Goal: Contribute content

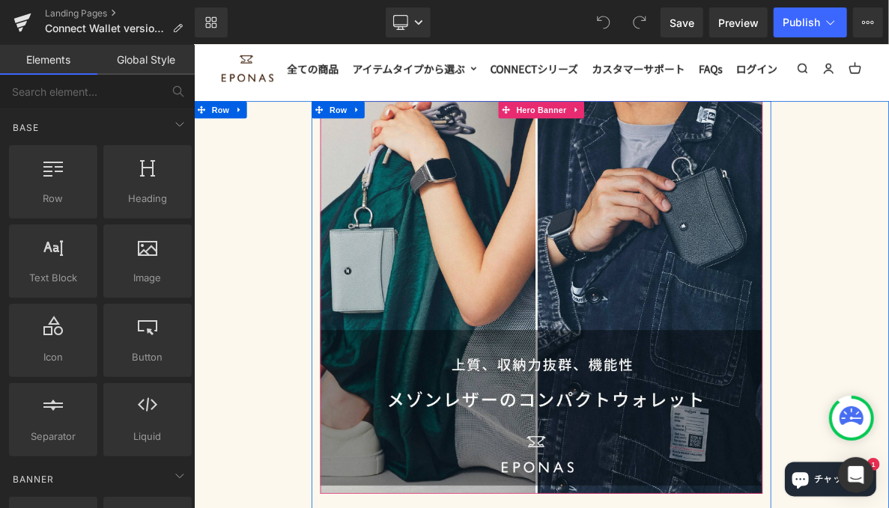
scroll to position [75, 0]
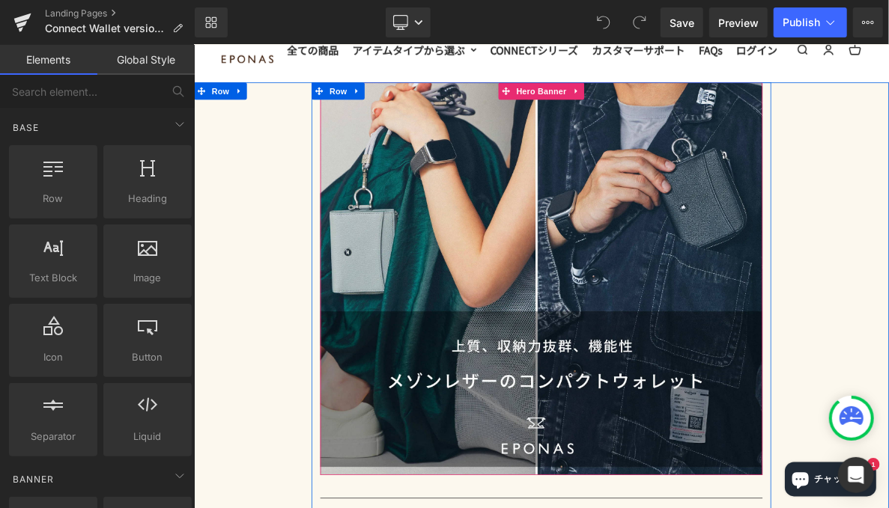
click at [566, 270] on div "Heading" at bounding box center [646, 350] width 576 height 512
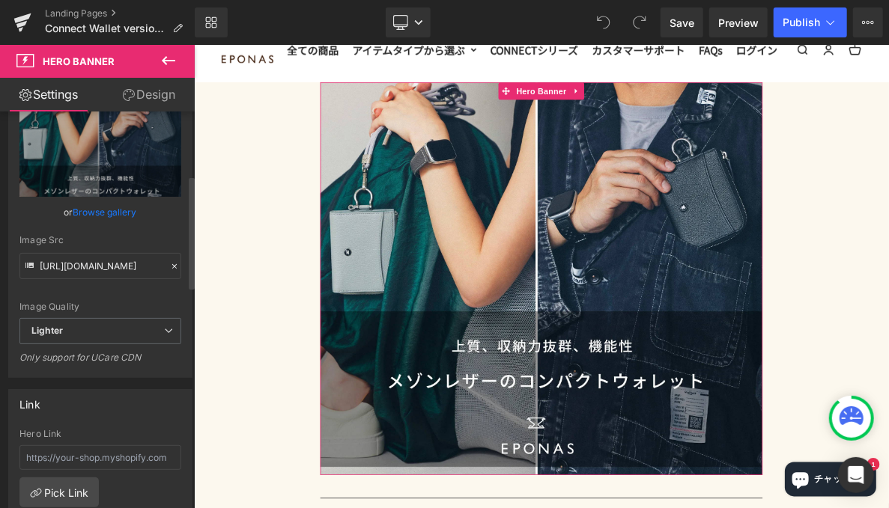
scroll to position [225, 0]
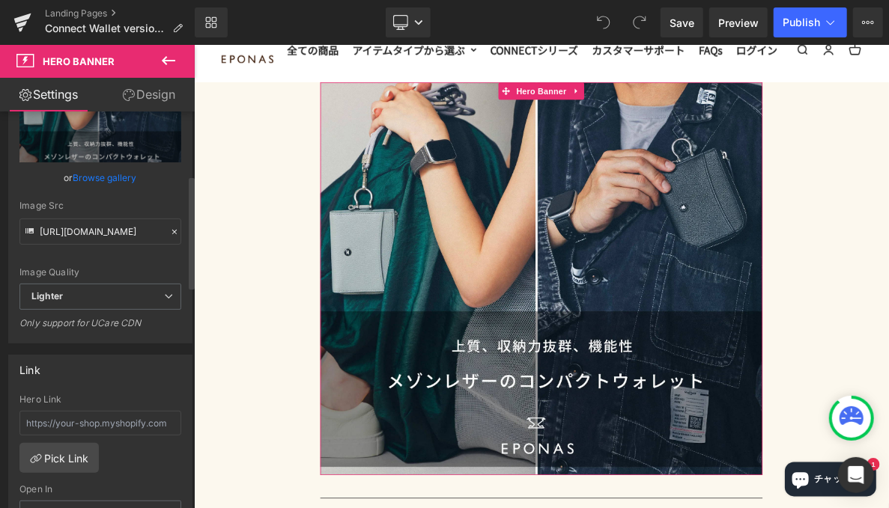
click at [171, 234] on icon at bounding box center [174, 232] width 10 height 10
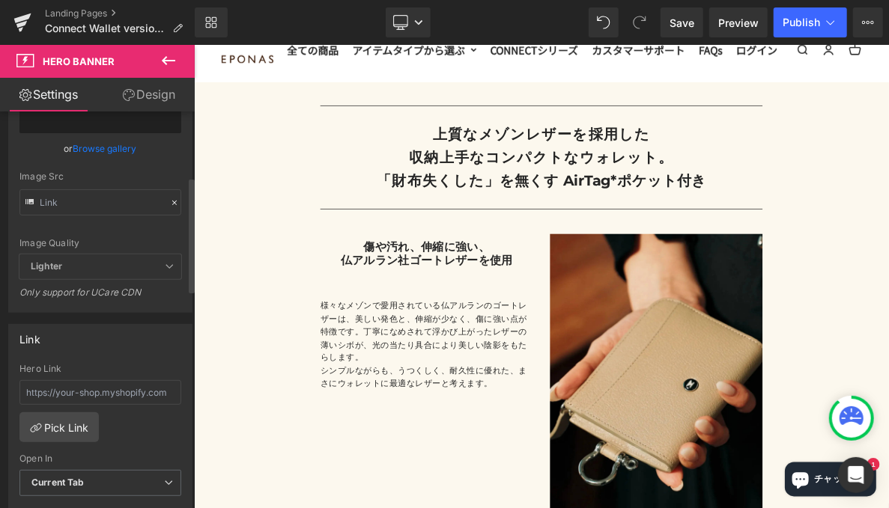
click at [86, 144] on link "Browse gallery" at bounding box center [105, 148] width 64 height 26
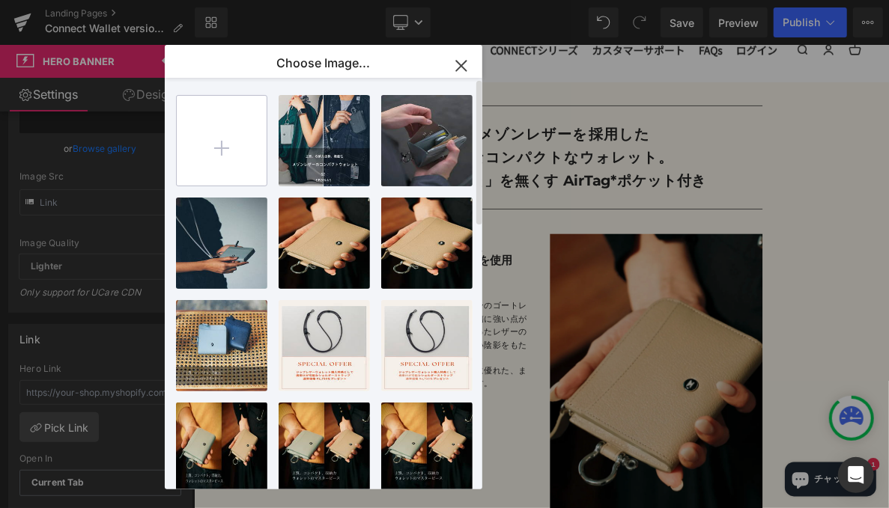
click at [229, 156] on input "file" at bounding box center [222, 141] width 90 height 90
type input "C:\fakepath\Body (1).webp"
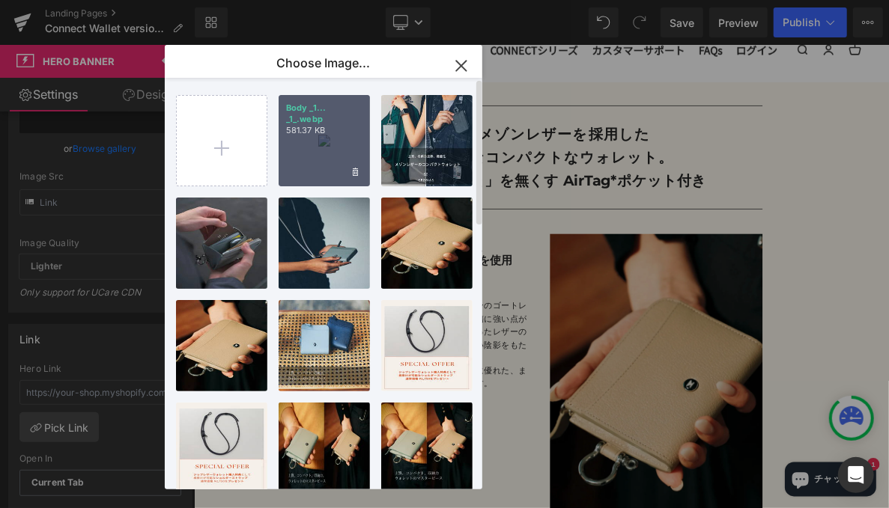
click at [0, 0] on div "Body _1... _1_.webp 581.37 KB" at bounding box center [0, 0] width 0 height 0
type input "[URL][DOMAIN_NAME]"
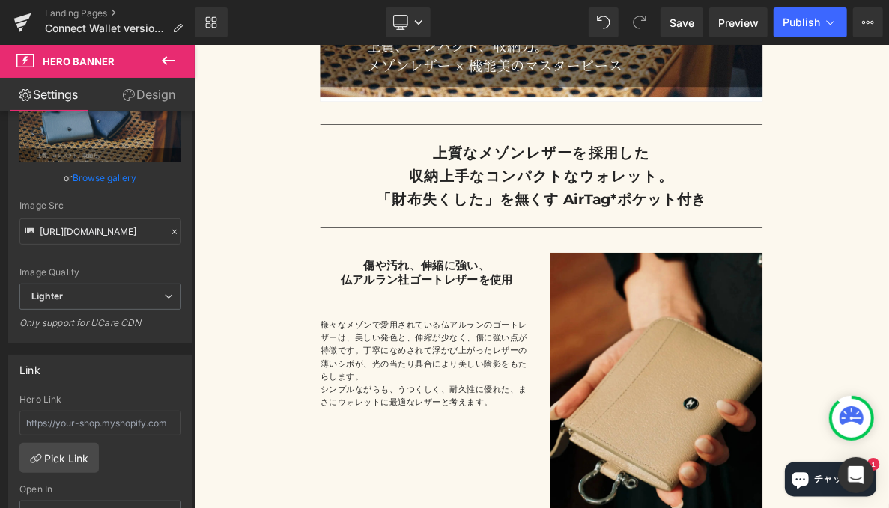
scroll to position [374, 0]
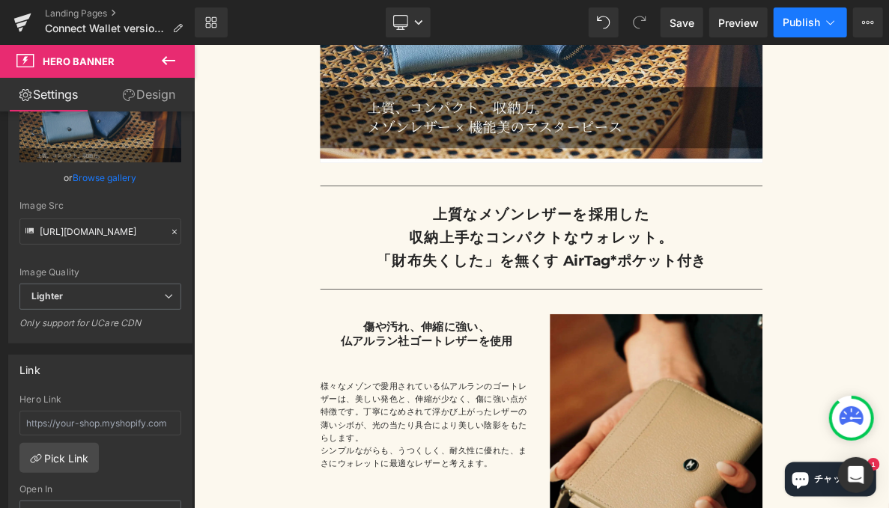
click at [799, 22] on span "Publish" at bounding box center [800, 22] width 37 height 12
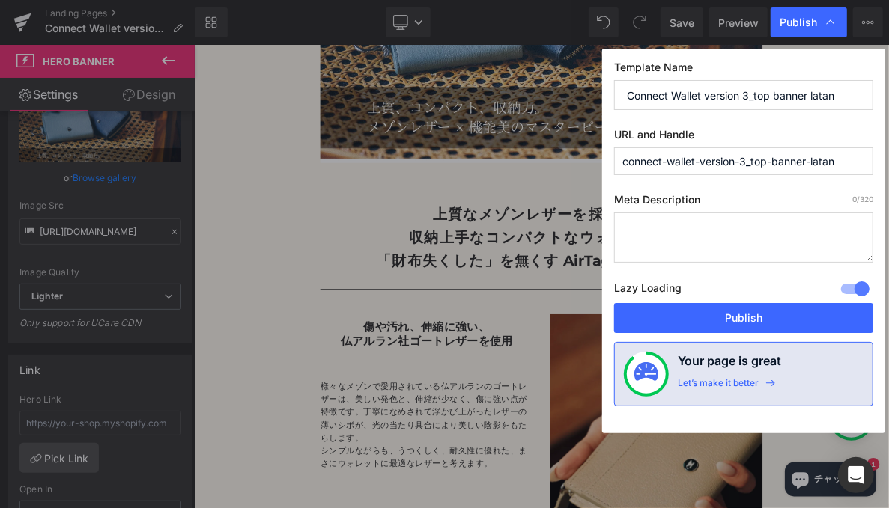
type input "connect-wallet-version-3"
type textarea "え"
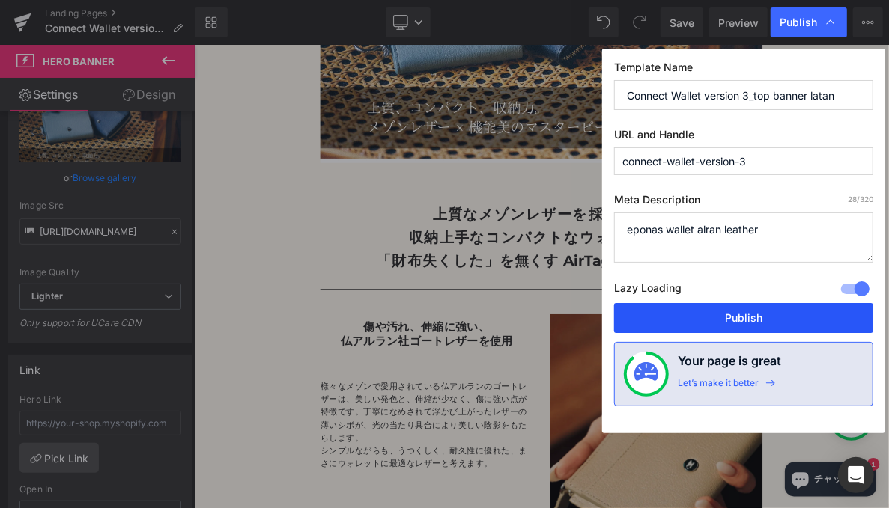
type textarea "eponas wallet alran leather"
click at [768, 317] on button "Publish" at bounding box center [743, 318] width 259 height 30
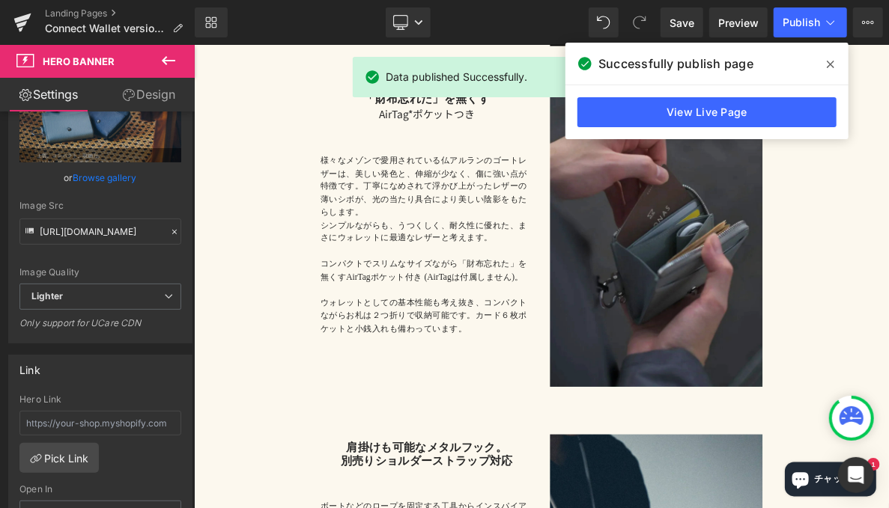
scroll to position [1123, 0]
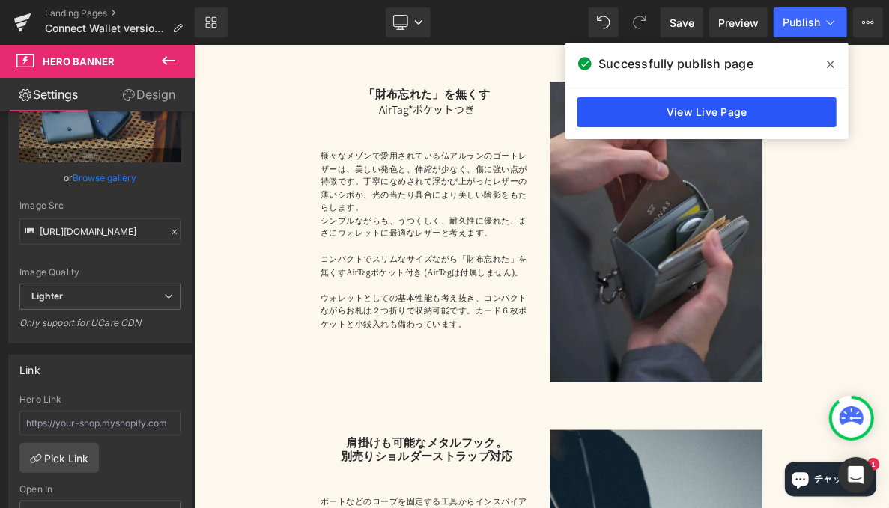
click at [744, 105] on link "View Live Page" at bounding box center [706, 112] width 259 height 30
